Goal: Task Accomplishment & Management: Manage account settings

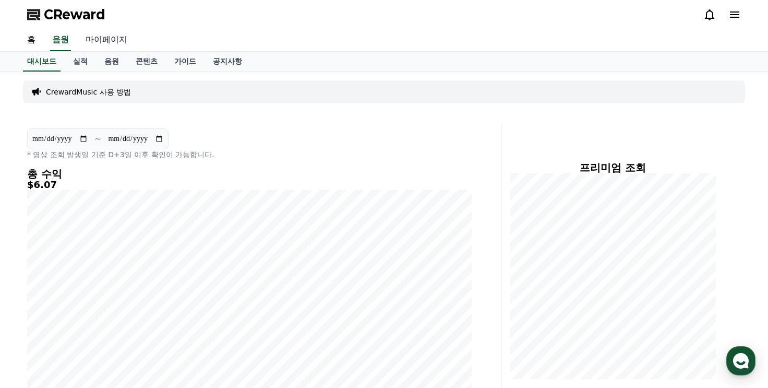
click at [109, 42] on link "마이페이지" at bounding box center [106, 40] width 58 height 22
select select "**********"
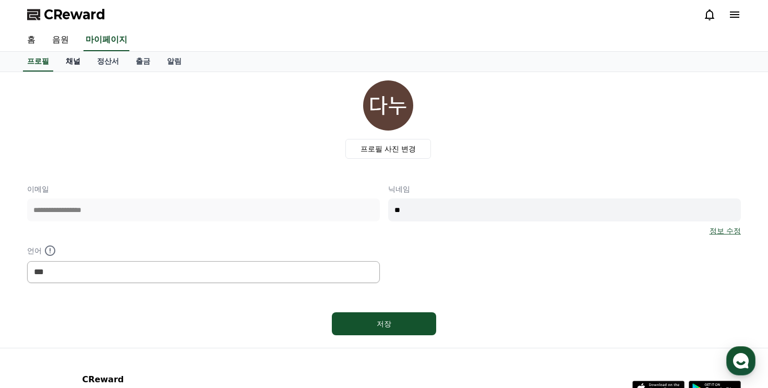
click at [77, 59] on link "채널" at bounding box center [72, 62] width 31 height 20
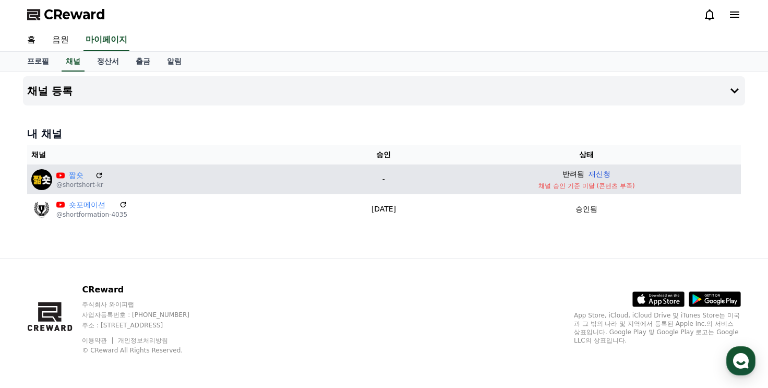
click at [611, 172] on button "재신청" at bounding box center [600, 174] width 22 height 11
click at [619, 185] on p "채널 승인 기준 미달 (콘텐츠 부족)" at bounding box center [587, 186] width 300 height 8
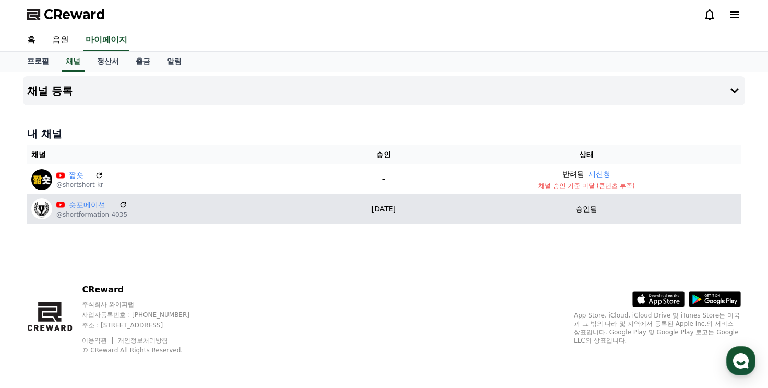
click at [493, 196] on td "승인됨" at bounding box center [587, 208] width 309 height 29
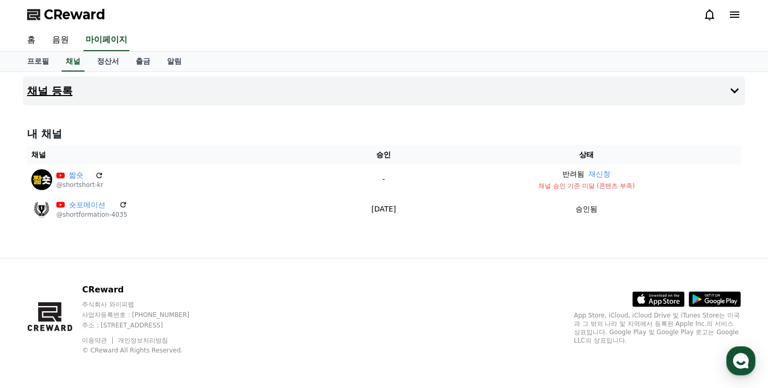
click at [145, 99] on button "채널 등록" at bounding box center [384, 90] width 722 height 29
